Goal: Task Accomplishment & Management: Manage account settings

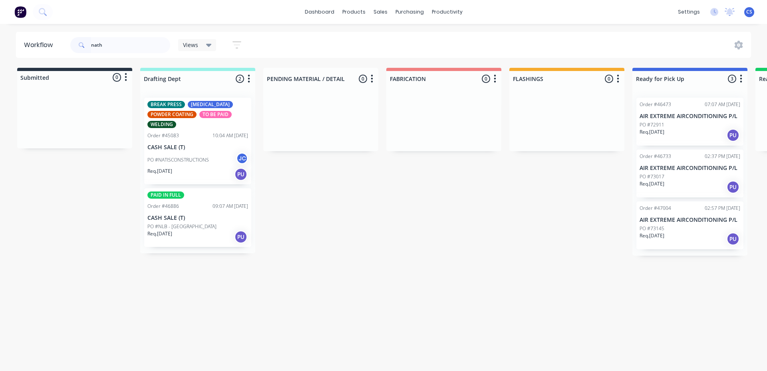
drag, startPoint x: 105, startPoint y: 48, endPoint x: 71, endPoint y: 59, distance: 36.1
click at [79, 44] on div "nath" at bounding box center [120, 45] width 100 height 16
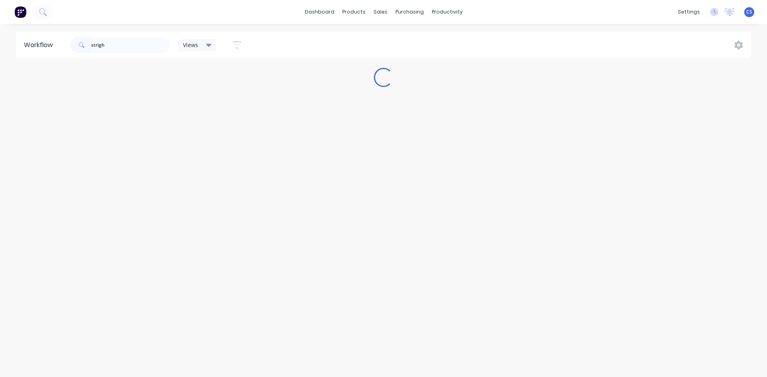
click at [97, 44] on input "strigh" at bounding box center [130, 45] width 79 height 16
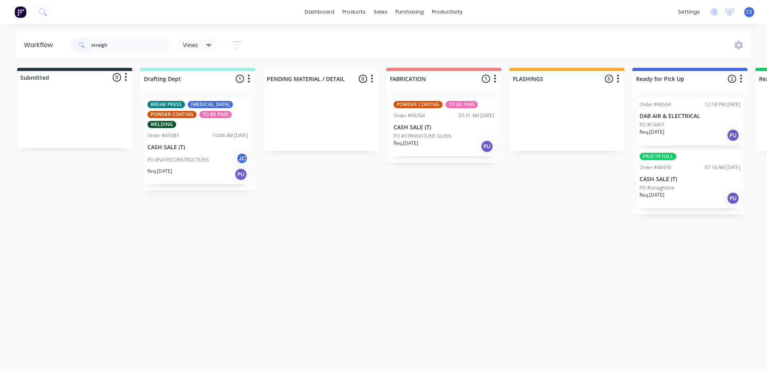
type input "straigh"
click at [677, 193] on div "Req. [DATE] PU" at bounding box center [689, 199] width 101 height 14
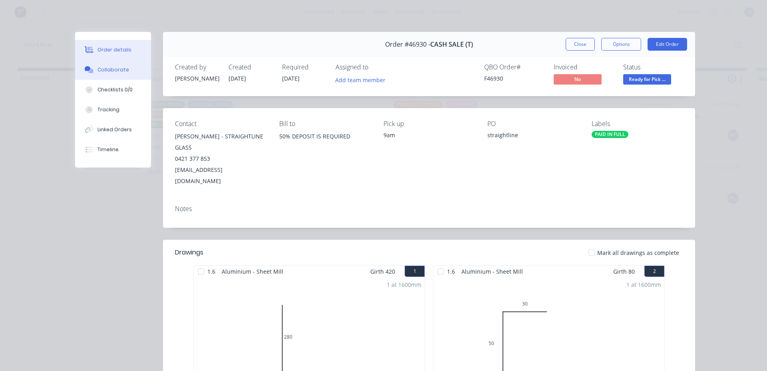
click at [89, 72] on icon at bounding box center [91, 71] width 6 height 5
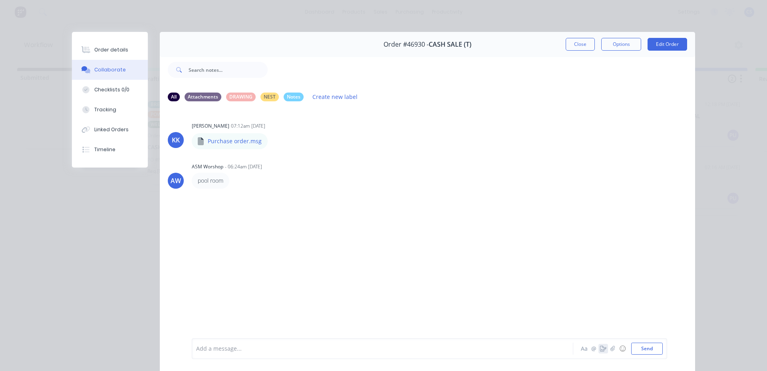
click at [601, 346] on icon "button" at bounding box center [603, 349] width 6 height 6
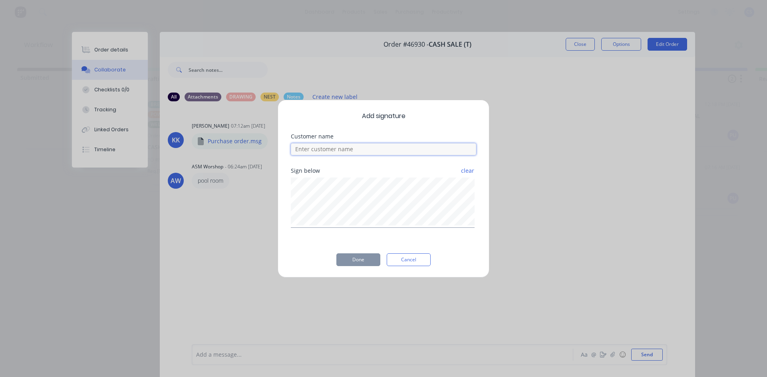
click at [385, 153] on input at bounding box center [383, 149] width 185 height 12
type input "[PERSON_NAME]"
click at [360, 256] on button "Done" at bounding box center [358, 260] width 44 height 13
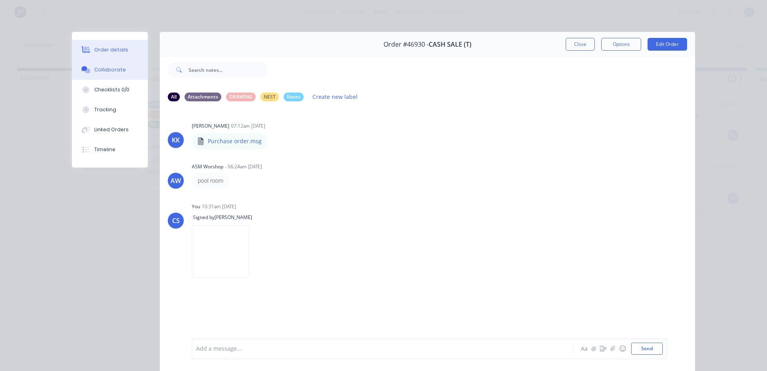
click at [91, 55] on button "Order details" at bounding box center [110, 50] width 76 height 20
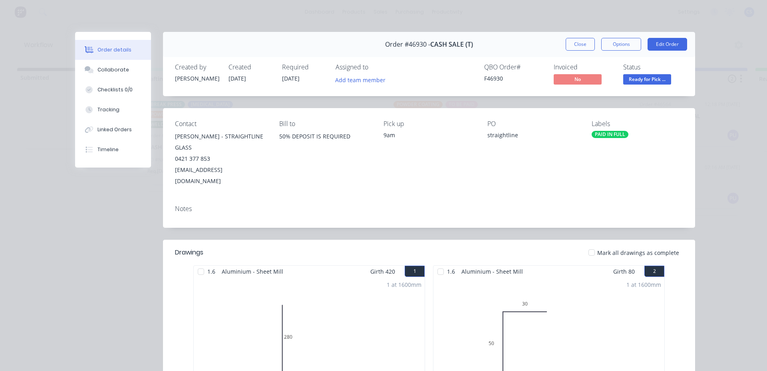
click at [634, 76] on span "Ready for Pick ..." at bounding box center [647, 79] width 48 height 10
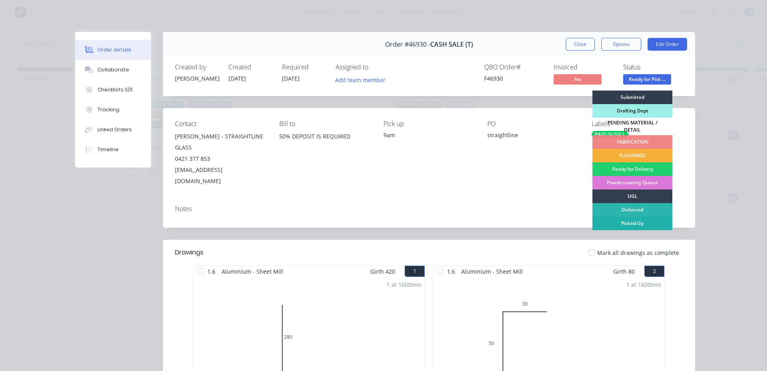
click at [624, 223] on div "Picked Up" at bounding box center [632, 224] width 80 height 14
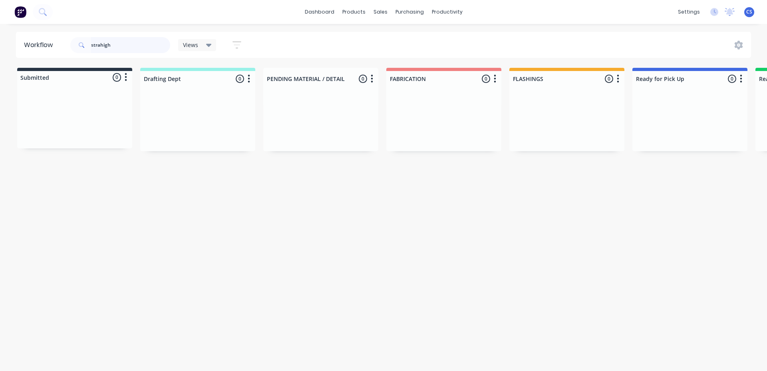
drag, startPoint x: 111, startPoint y: 44, endPoint x: 84, endPoint y: 45, distance: 26.4
click at [84, 45] on div "strahigh" at bounding box center [120, 45] width 100 height 16
type input "lorn"
click at [659, 180] on p "PO #[PERSON_NAME]" at bounding box center [663, 176] width 48 height 7
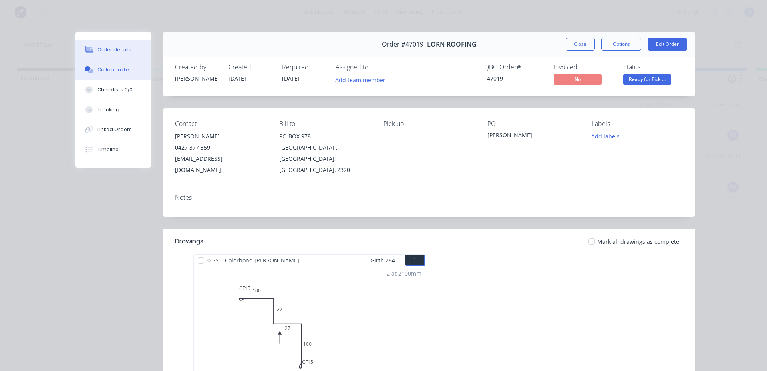
click at [131, 71] on button "Collaborate" at bounding box center [113, 70] width 76 height 20
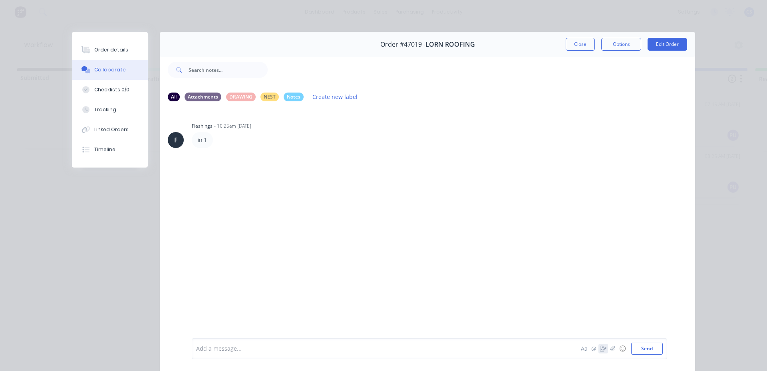
click at [600, 350] on icon "button" at bounding box center [603, 349] width 6 height 6
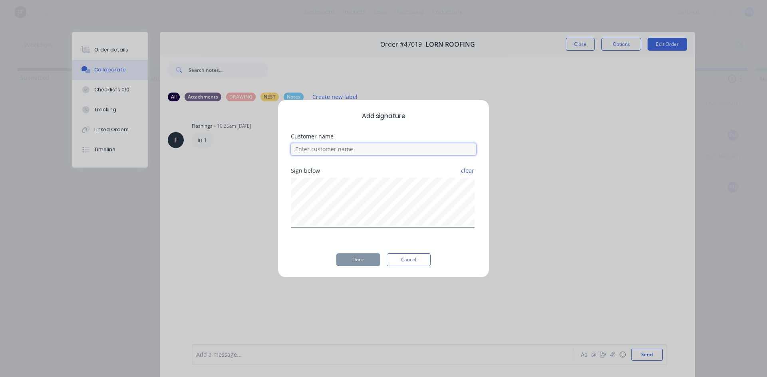
click at [403, 152] on input at bounding box center [383, 149] width 185 height 12
type input "luke"
click at [356, 261] on button "Done" at bounding box center [358, 260] width 44 height 13
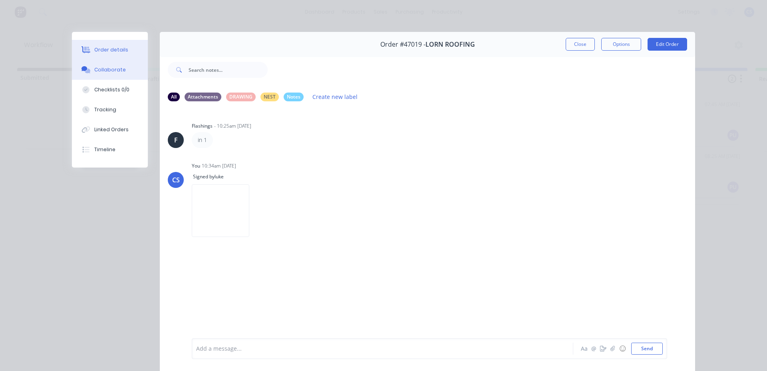
click at [119, 52] on div "Order details" at bounding box center [111, 49] width 34 height 7
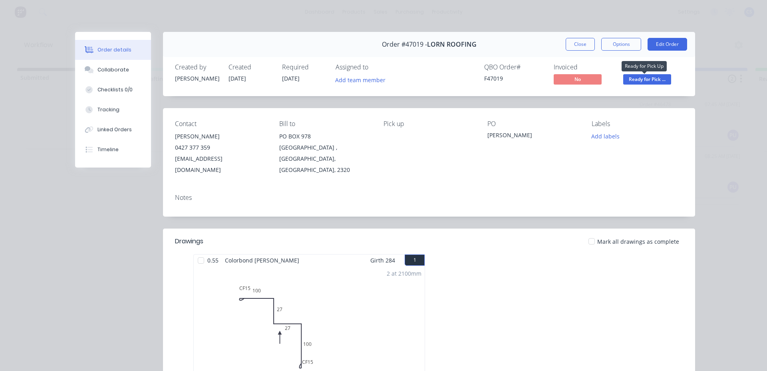
click at [657, 78] on span "Ready for Pick ..." at bounding box center [647, 79] width 48 height 10
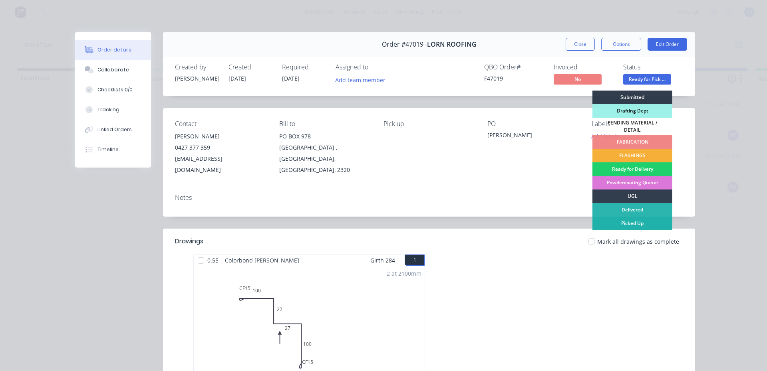
click at [624, 218] on div "Picked Up" at bounding box center [632, 224] width 80 height 14
